Goal: Browse casually: Explore the website without a specific task or goal

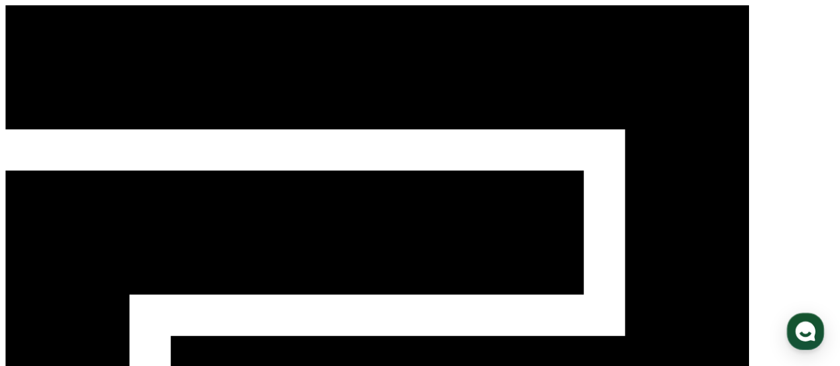
select select "**********"
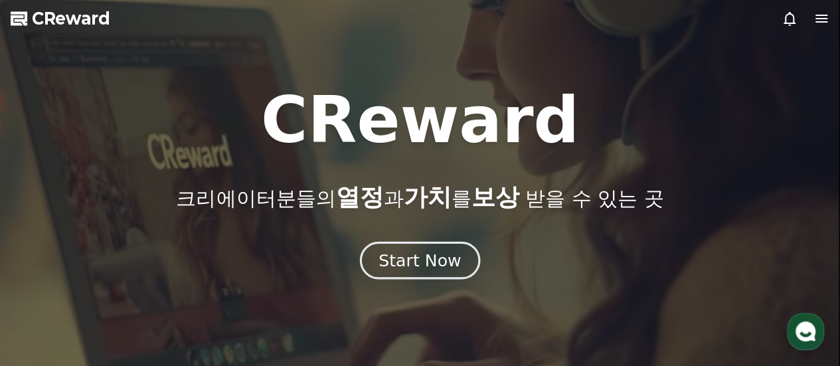
click at [415, 269] on div "Start Now" at bounding box center [420, 260] width 82 height 23
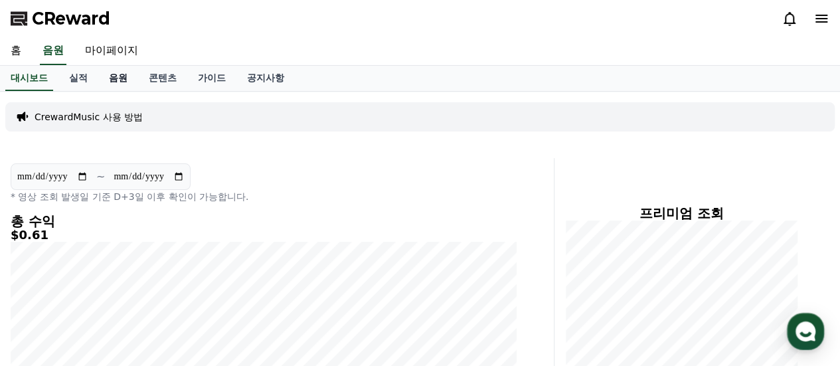
click at [129, 74] on link "음원" at bounding box center [118, 78] width 40 height 25
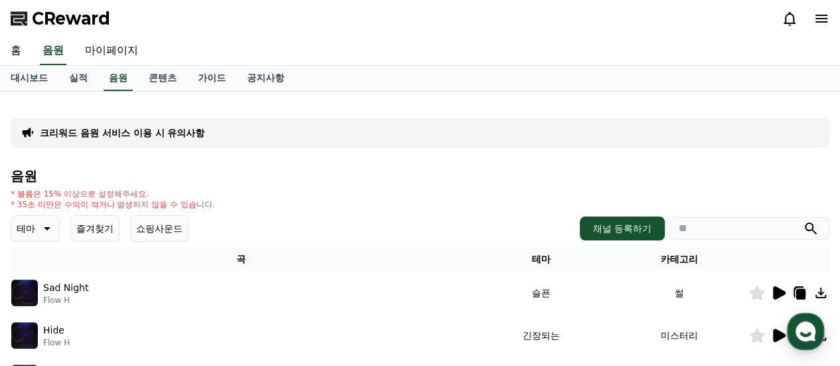
click at [93, 226] on button "즐겨찾기" at bounding box center [94, 228] width 49 height 27
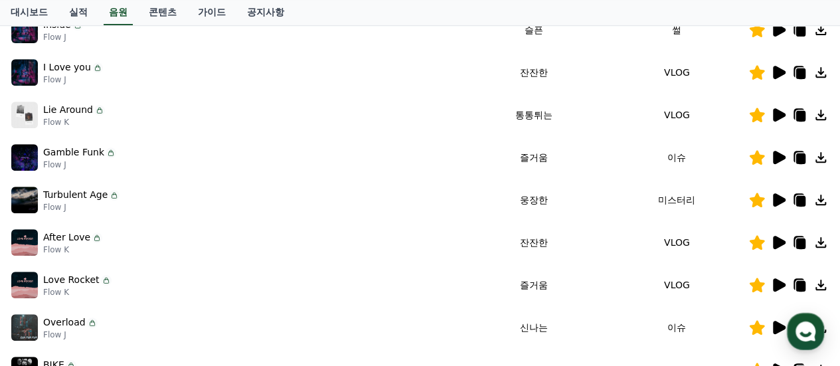
scroll to position [266, 0]
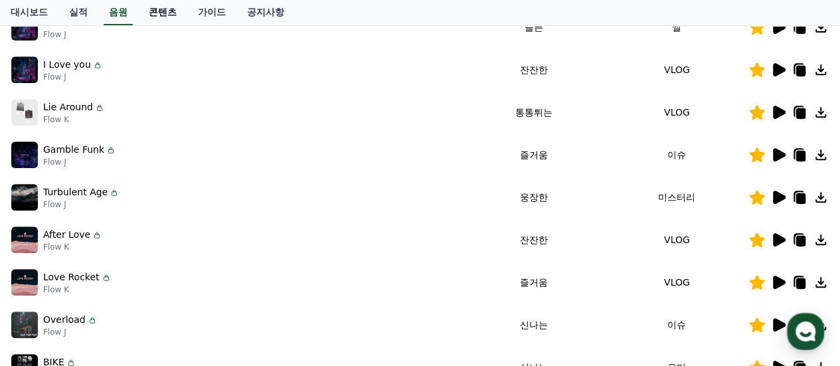
click at [157, 9] on link "콘텐츠" at bounding box center [162, 12] width 49 height 25
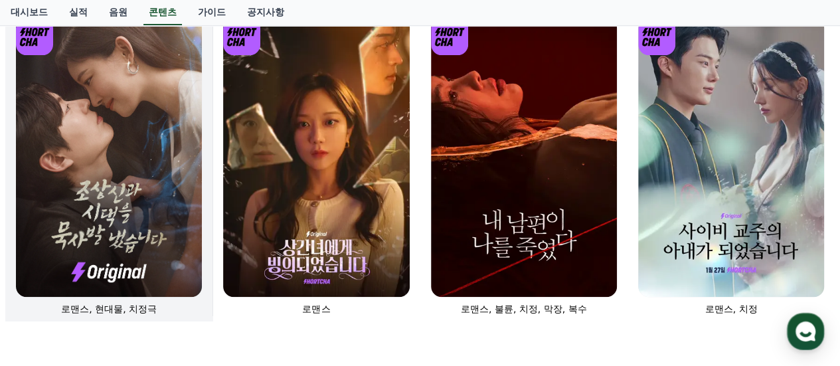
scroll to position [133, 0]
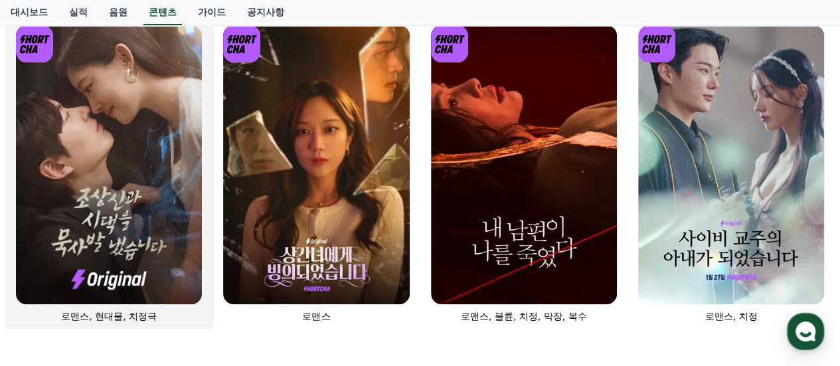
click at [140, 194] on img at bounding box center [109, 164] width 186 height 279
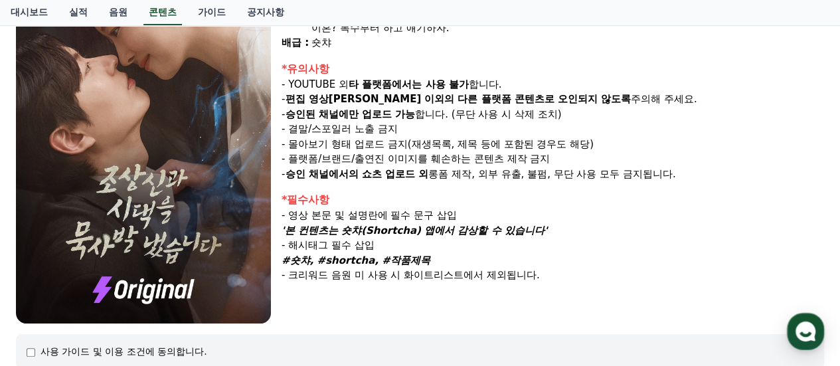
scroll to position [199, 0]
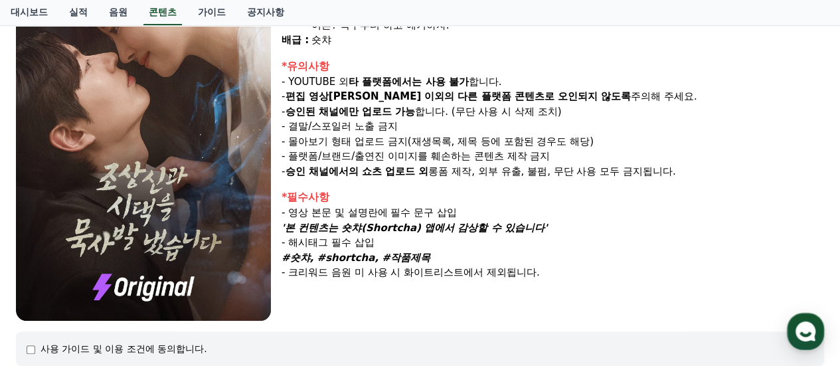
select select
